Goal: Information Seeking & Learning: Learn about a topic

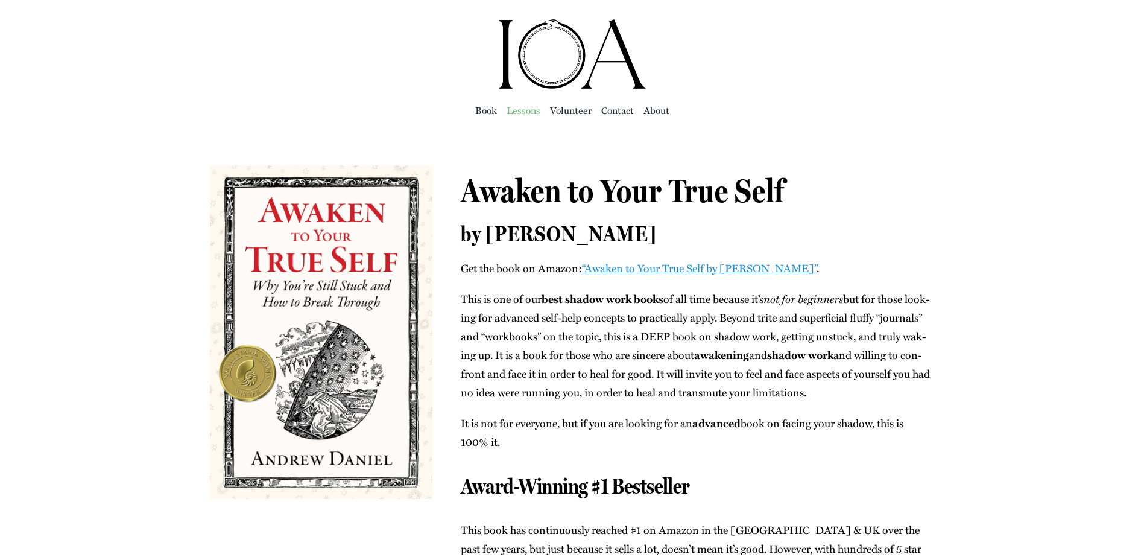
click at [522, 111] on span "Lessons" at bounding box center [523, 110] width 34 height 17
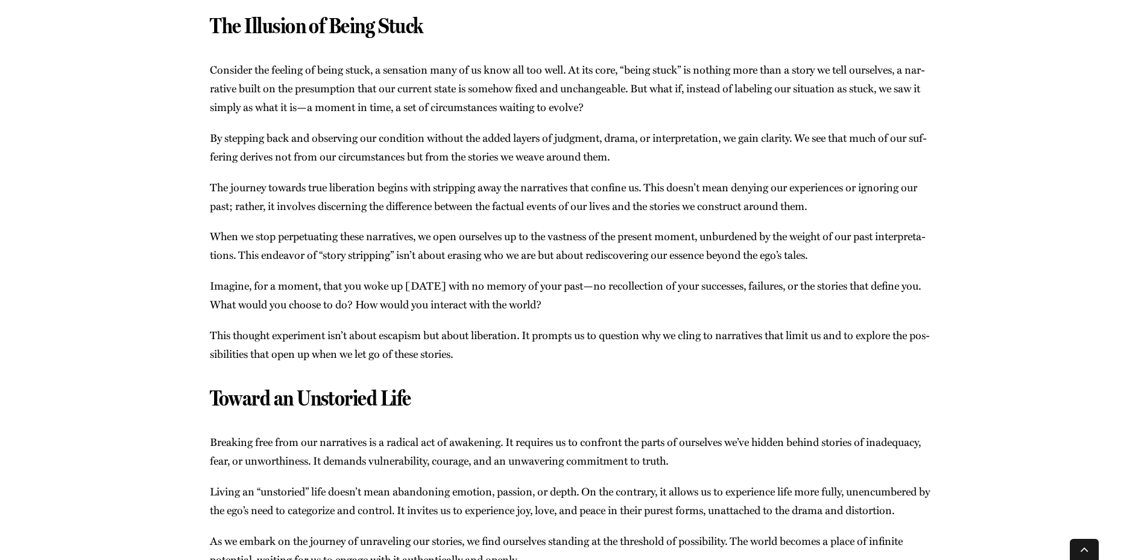
scroll to position [1507, 0]
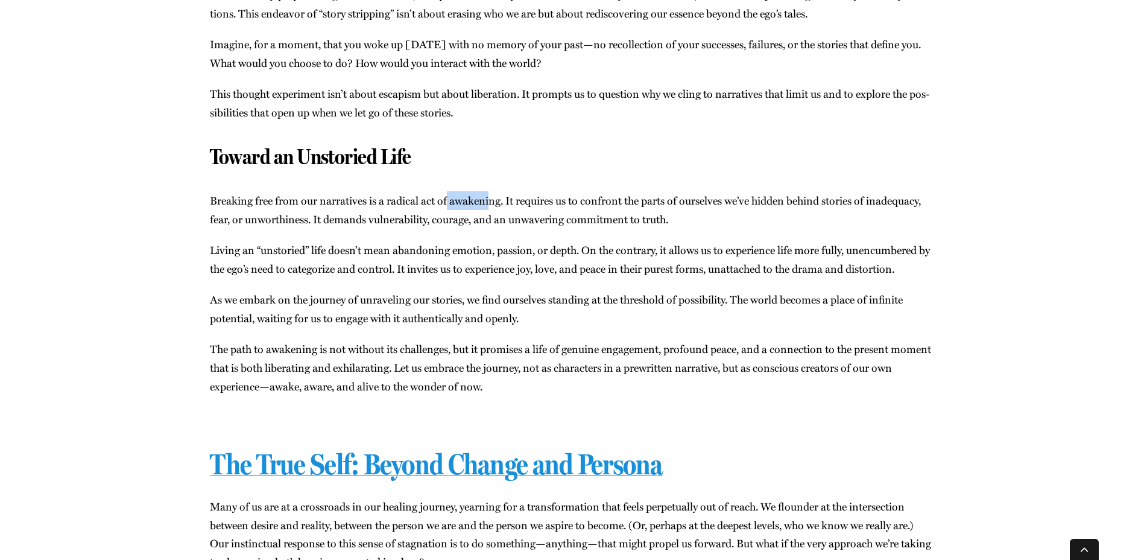
drag, startPoint x: 449, startPoint y: 218, endPoint x: 513, endPoint y: 223, distance: 63.5
click at [507, 223] on p "Break­ing free from our nar­ra­tives is a rad­i­cal act of awak­en­ing. It requ…" at bounding box center [572, 209] width 724 height 37
